Goal: Navigation & Orientation: Find specific page/section

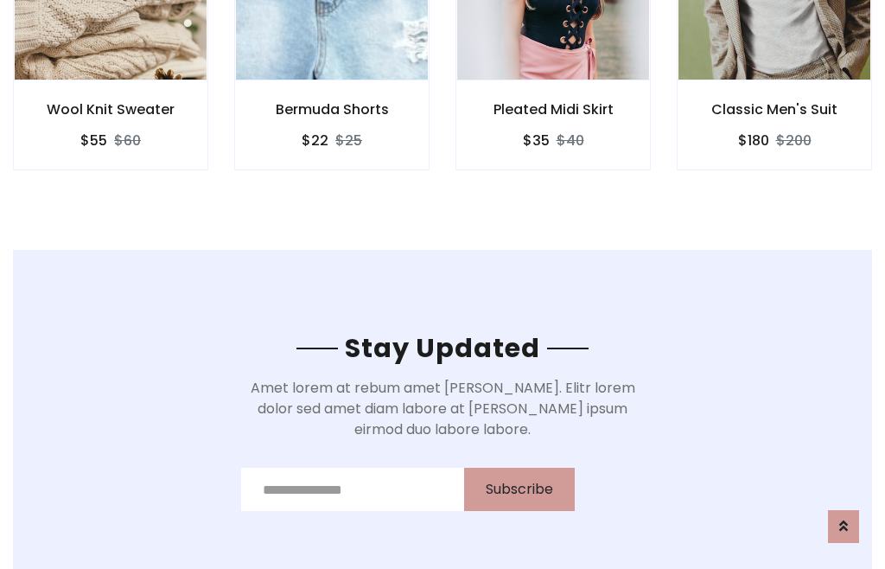
scroll to position [2604, 0]
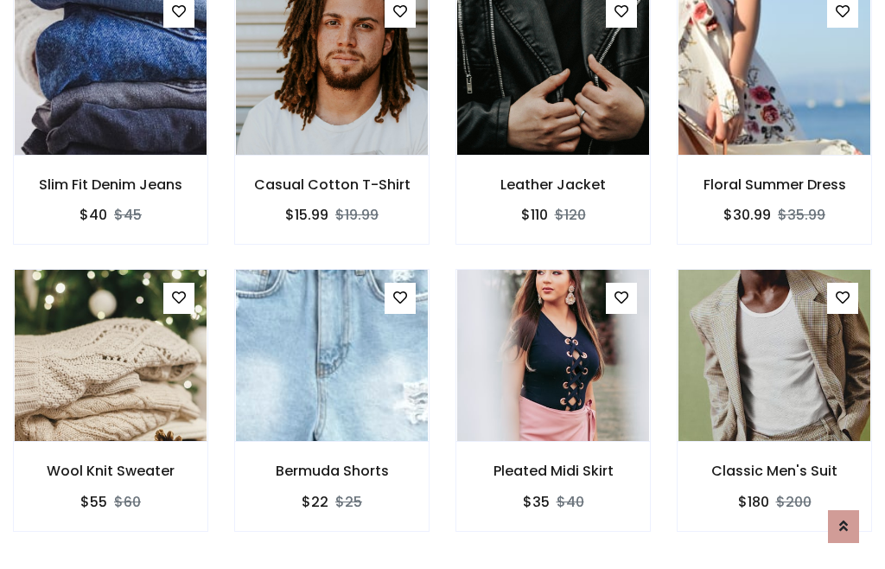
click at [443, 284] on div "Pleated Midi Skirt $35 $40" at bounding box center [553, 412] width 221 height 286
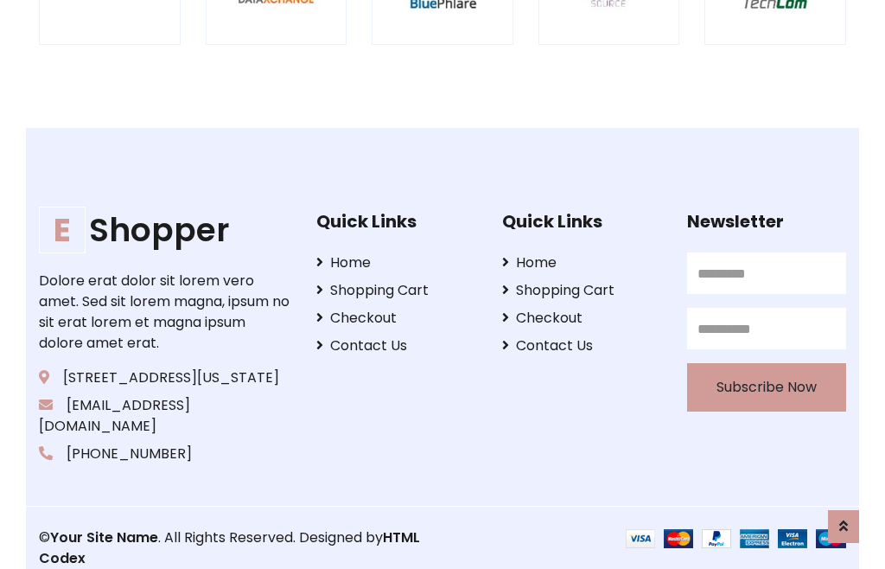
scroll to position [3291, 0]
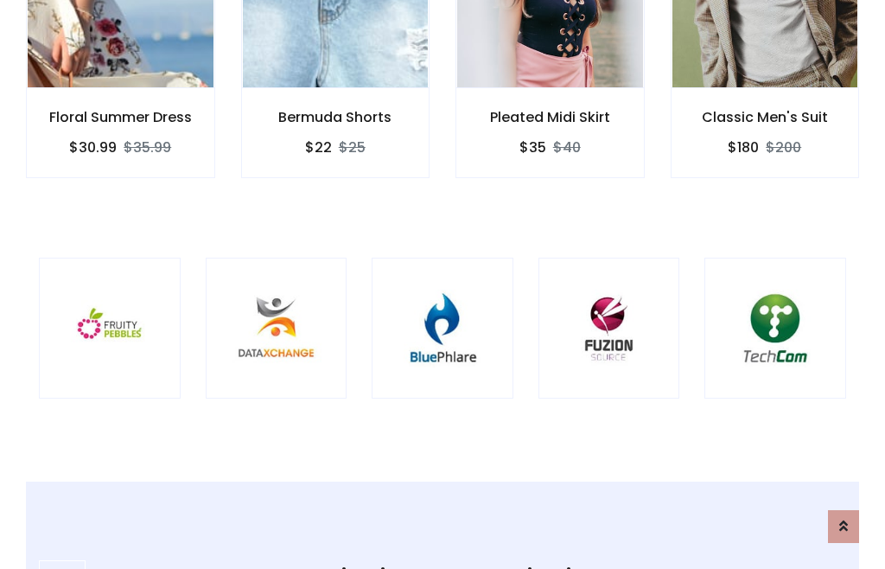
click at [443, 284] on img at bounding box center [442, 328] width 99 height 99
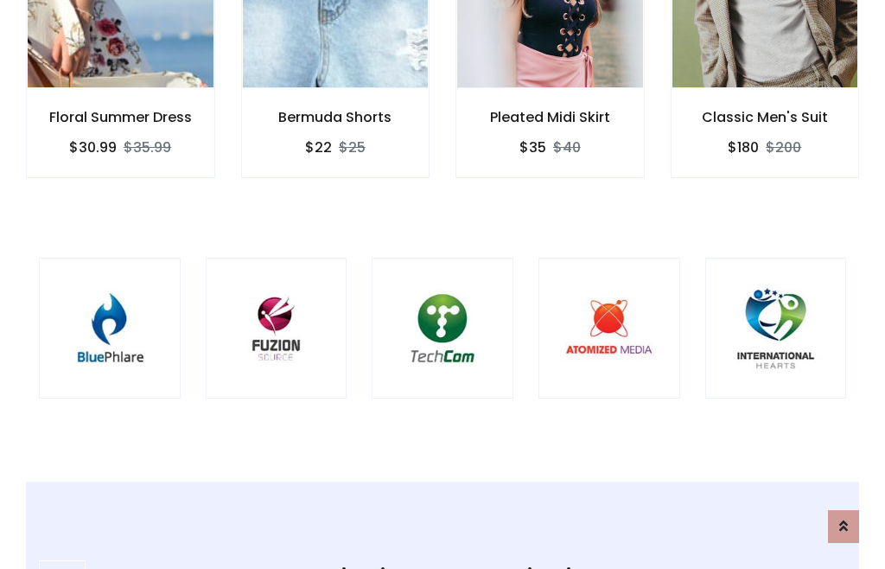
click at [443, 284] on img at bounding box center [442, 328] width 99 height 99
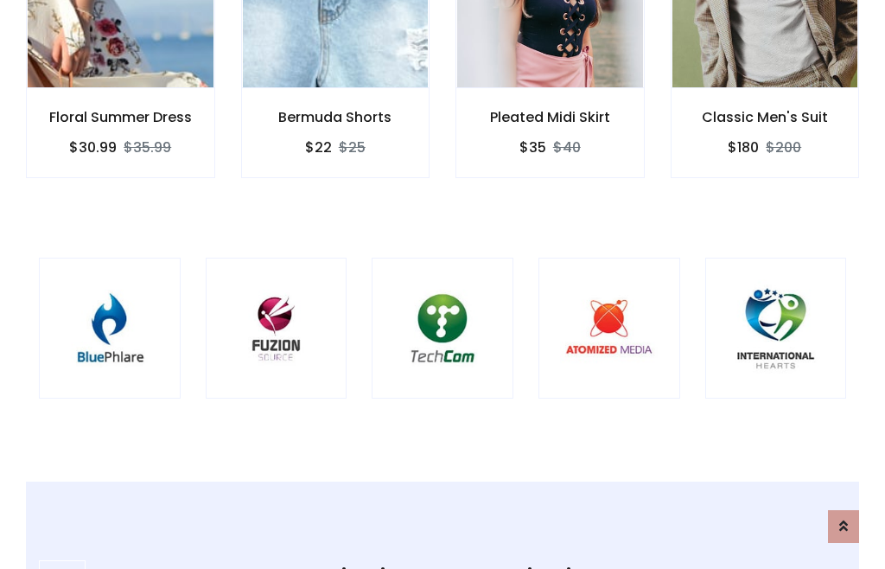
click at [443, 284] on img at bounding box center [442, 328] width 99 height 99
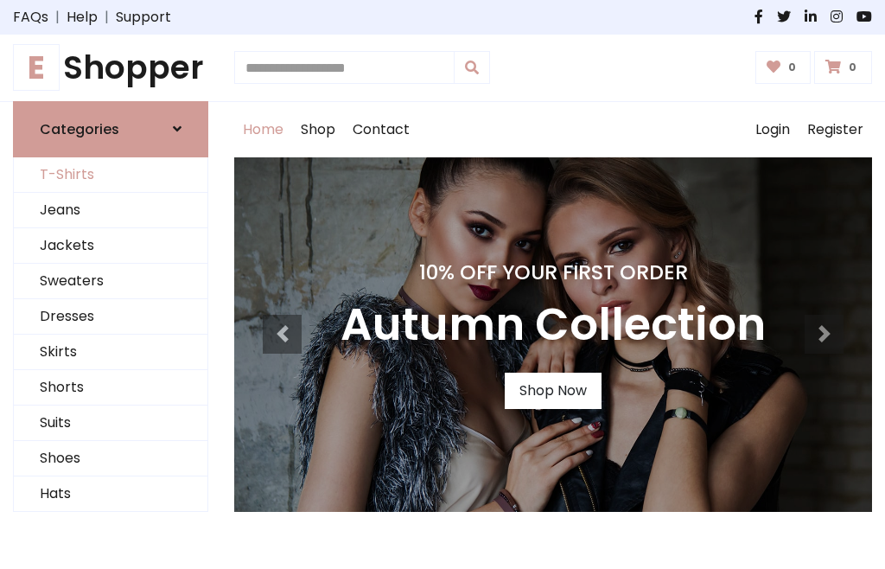
click at [111, 175] on link "T-Shirts" at bounding box center [111, 174] width 194 height 35
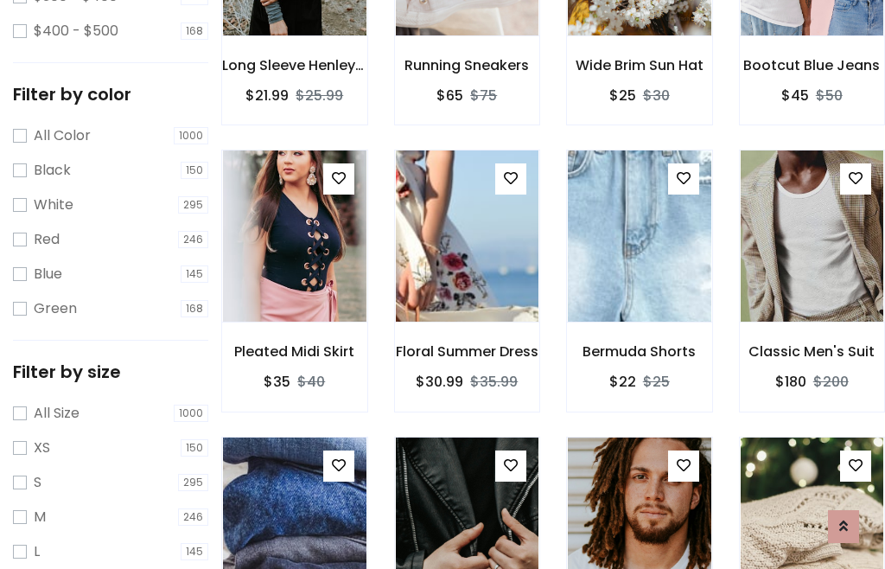
scroll to position [88, 0]
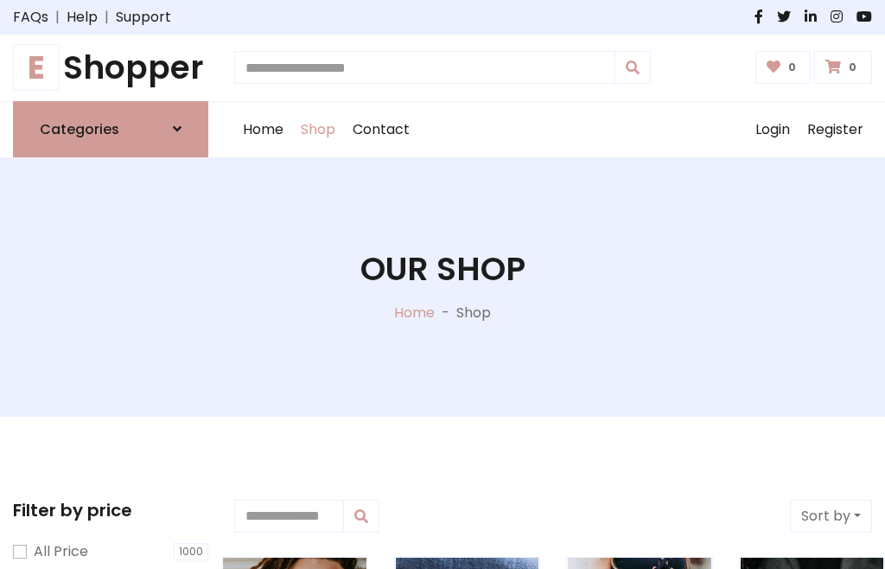
click at [111, 67] on h1 "E Shopper" at bounding box center [110, 67] width 195 height 39
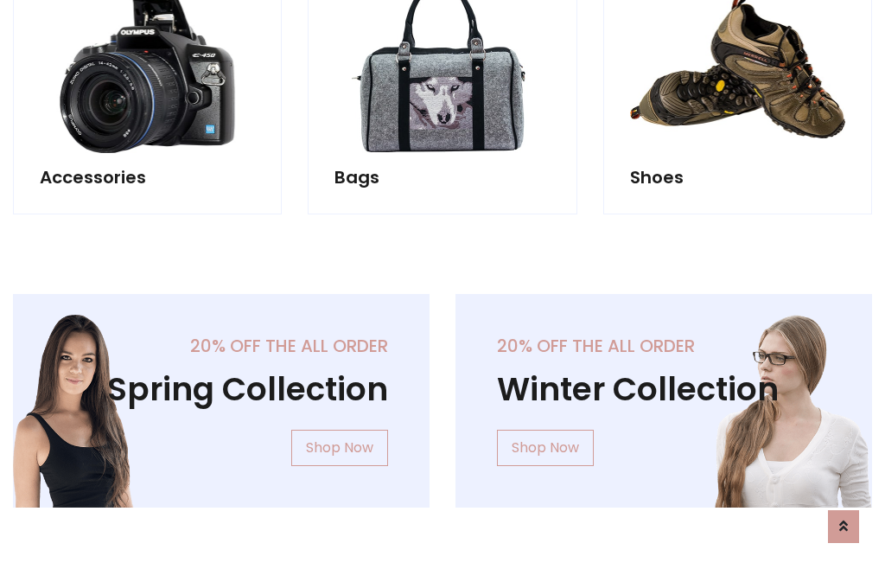
scroll to position [1680, 0]
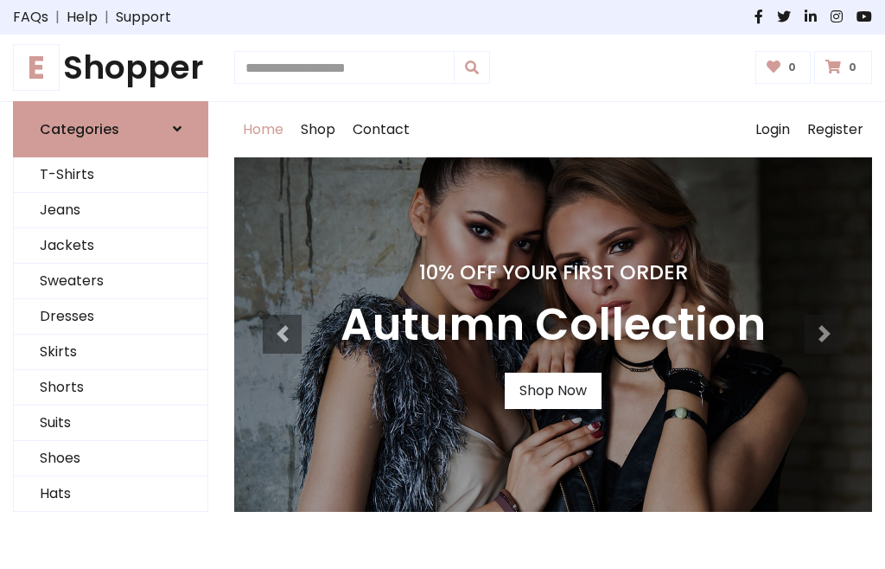
scroll to position [567, 0]
